Goal: Navigation & Orientation: Find specific page/section

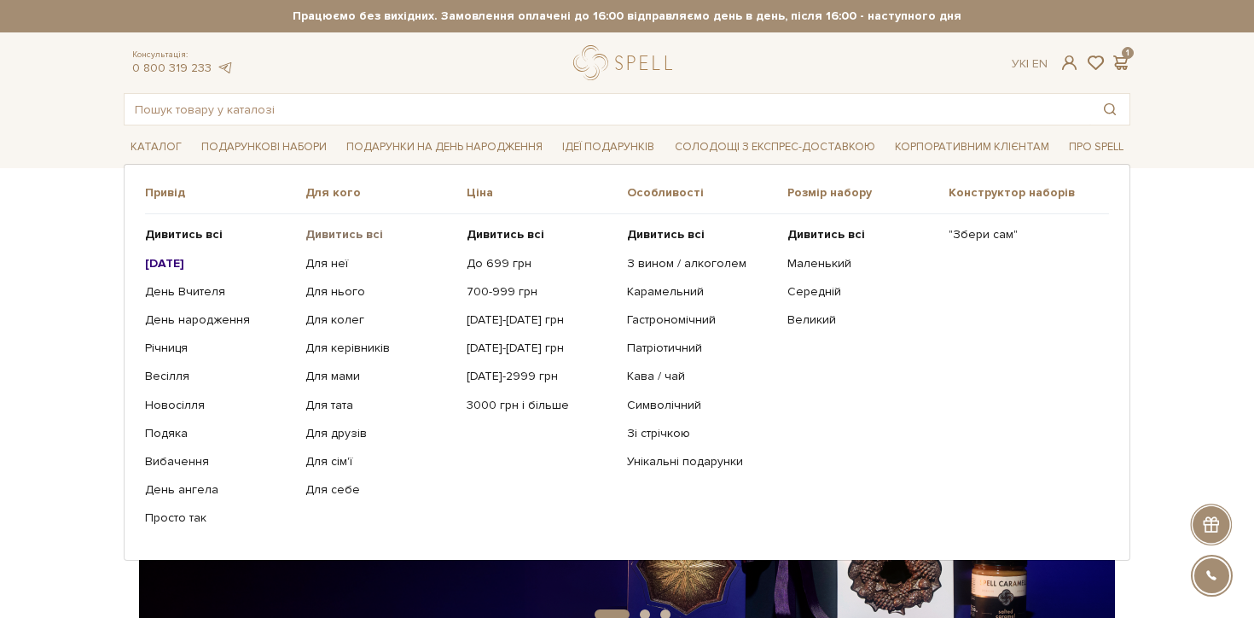
click at [334, 234] on b "Дивитись всі" at bounding box center [344, 234] width 78 height 15
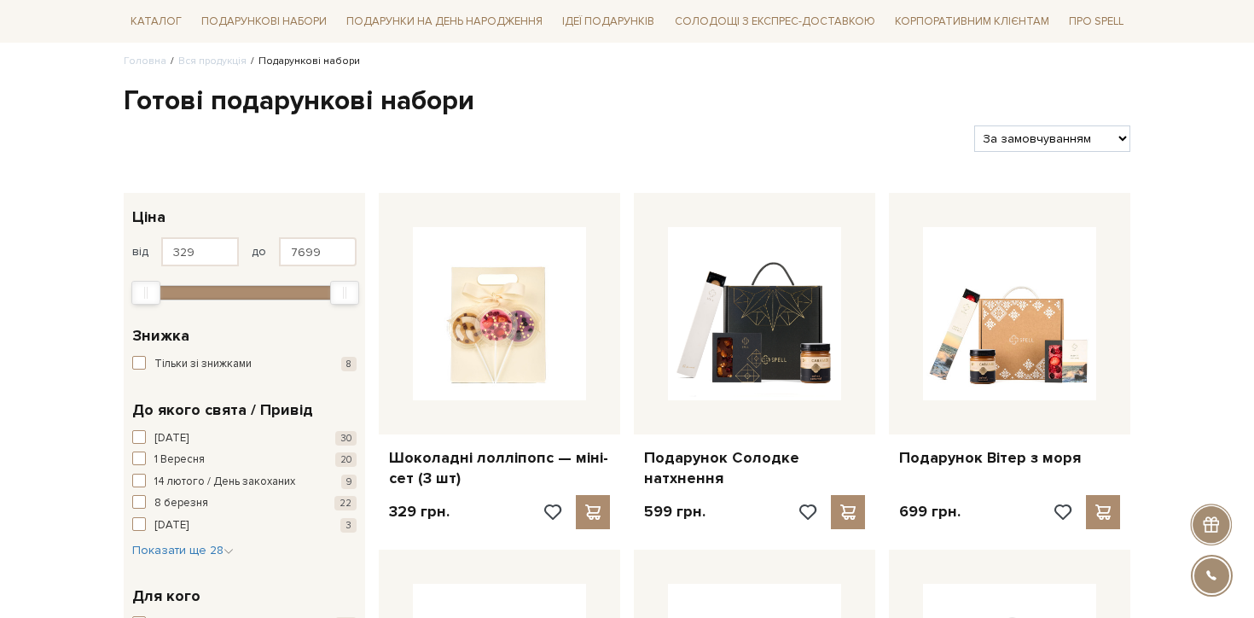
scroll to position [142, 0]
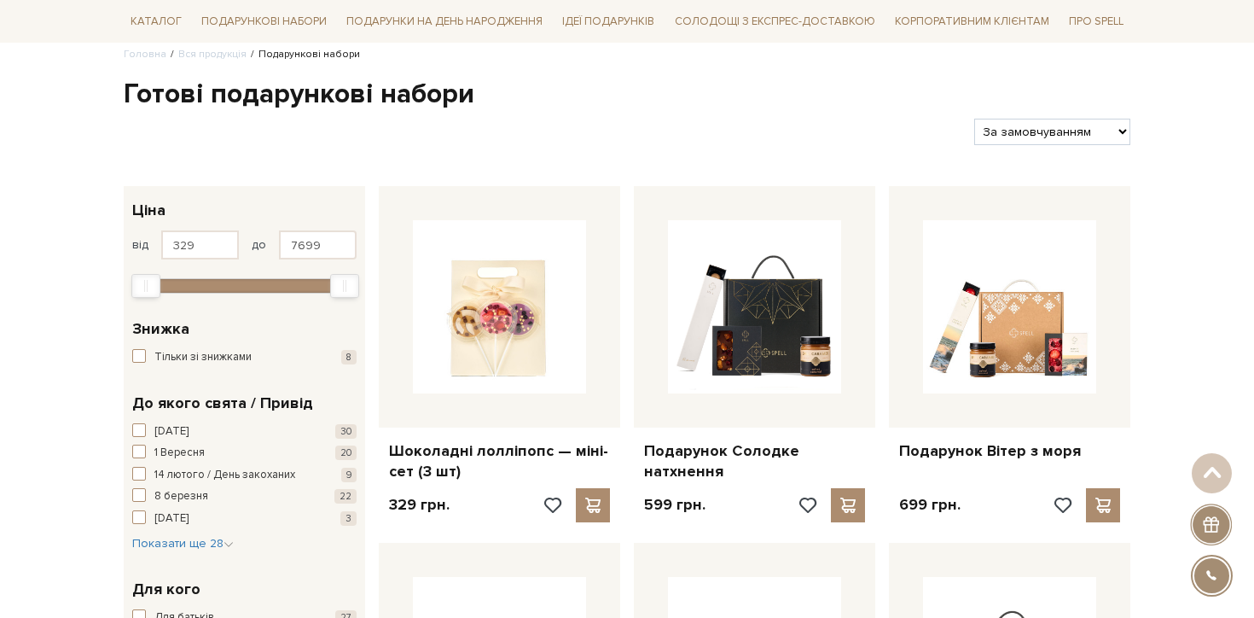
click at [1048, 131] on select "За замовчуванням За Ціною (зростання) За Ціною (зменшення) Новинки За популярні…" at bounding box center [1052, 132] width 156 height 26
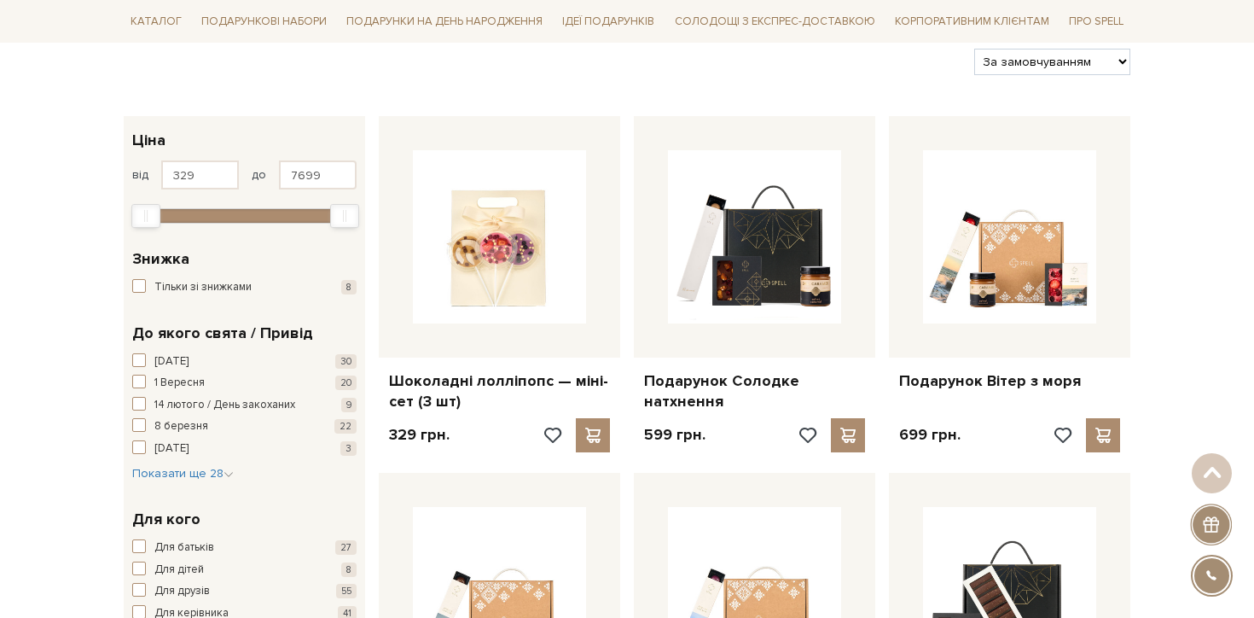
scroll to position [0, 0]
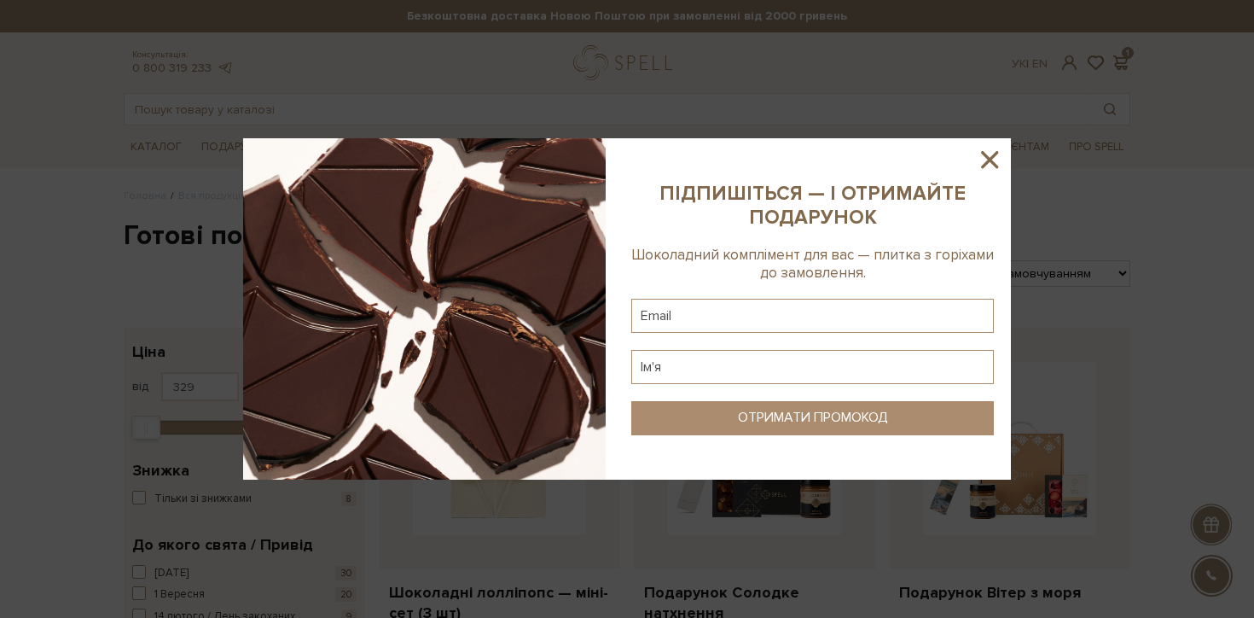
click at [984, 158] on icon at bounding box center [989, 159] width 29 height 29
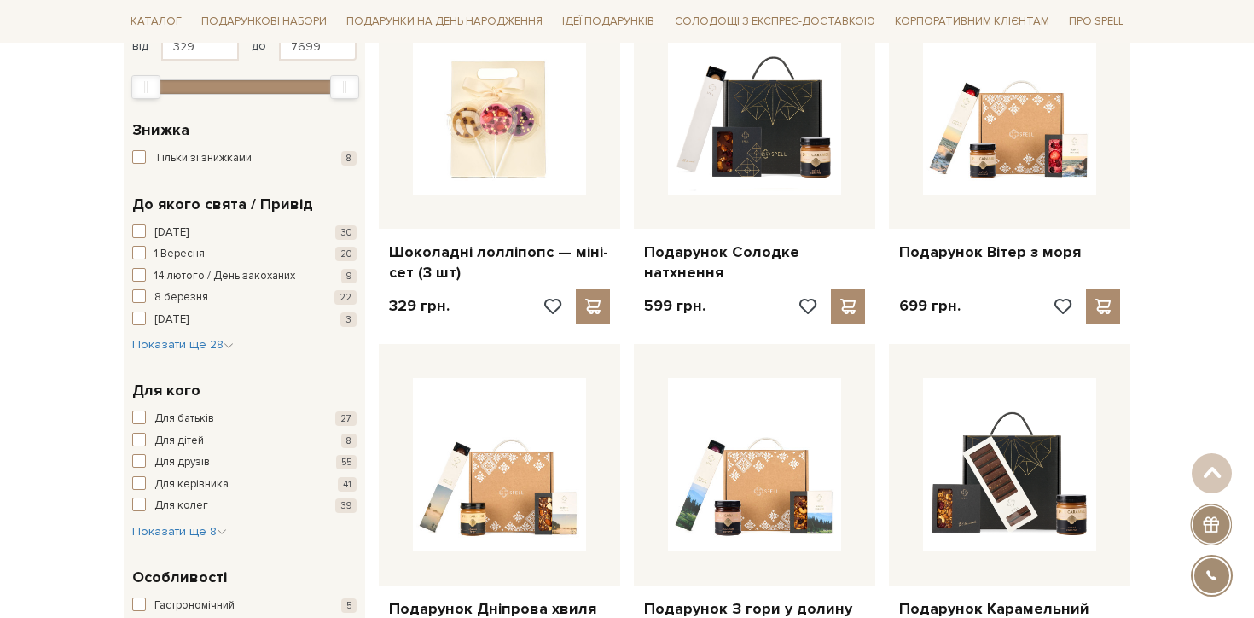
scroll to position [607, 0]
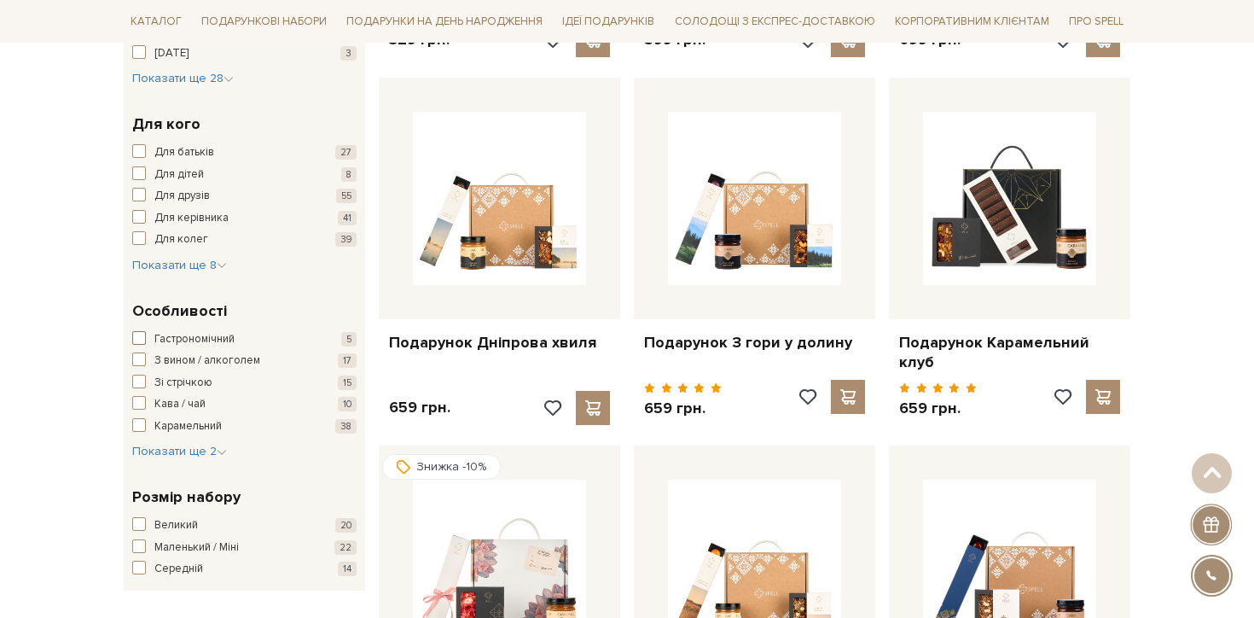
click at [190, 332] on span "Гастрономічний" at bounding box center [194, 339] width 80 height 17
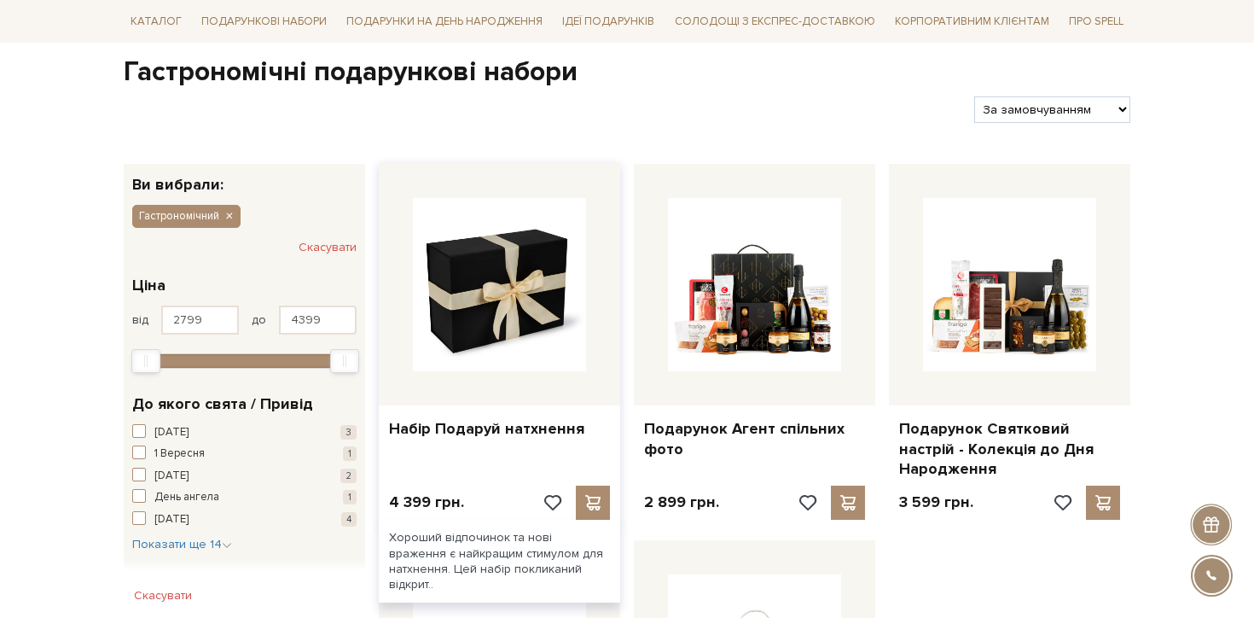
scroll to position [300, 0]
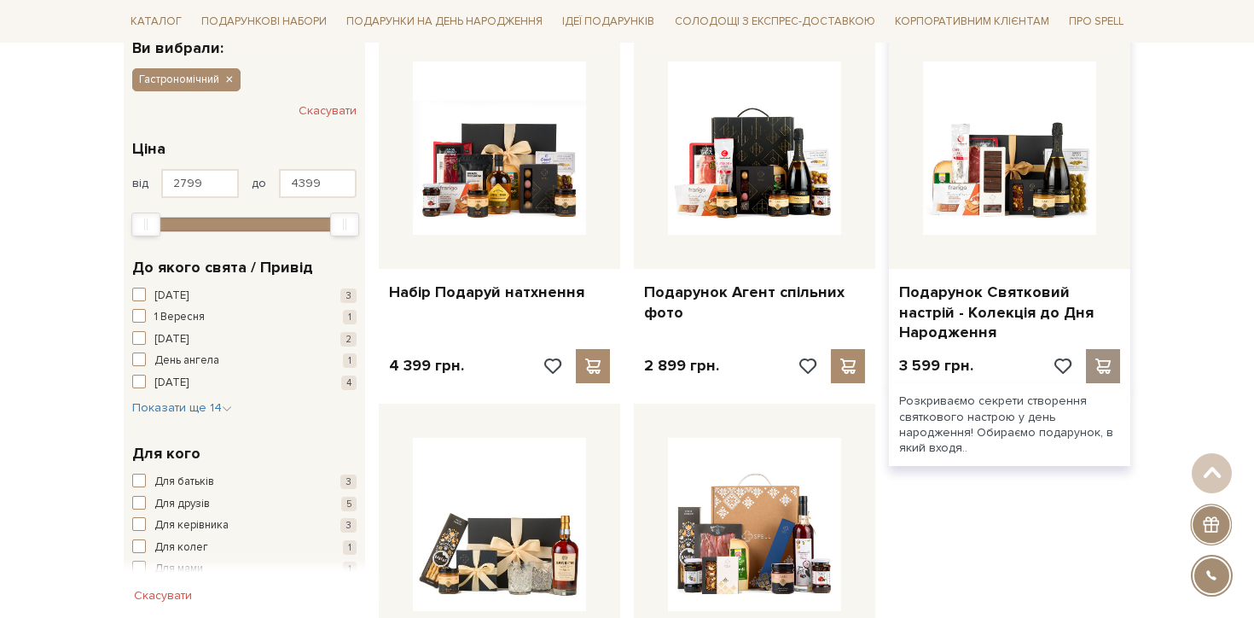
click at [1109, 369] on span at bounding box center [1102, 365] width 21 height 15
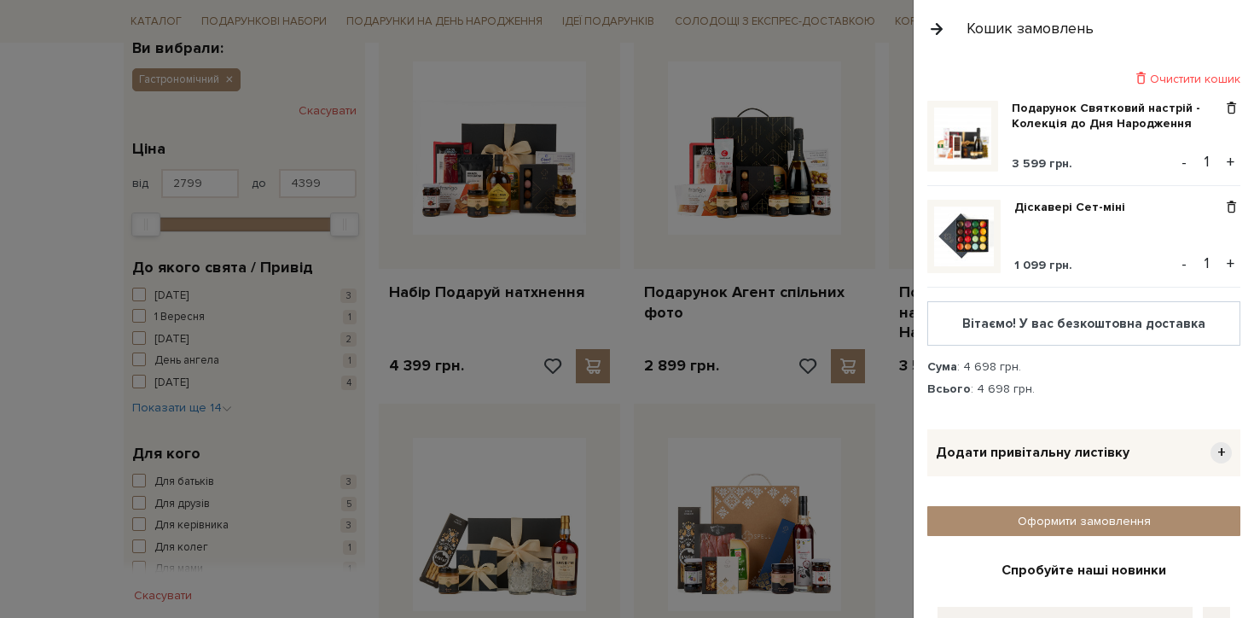
click at [831, 256] on div at bounding box center [627, 309] width 1254 height 618
